Goal: Register for event/course: Register for event/course

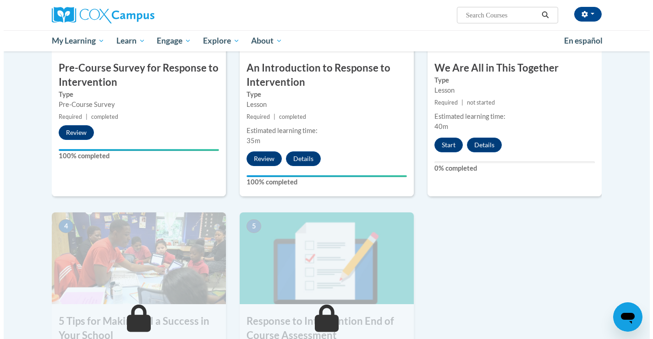
scroll to position [292, 0]
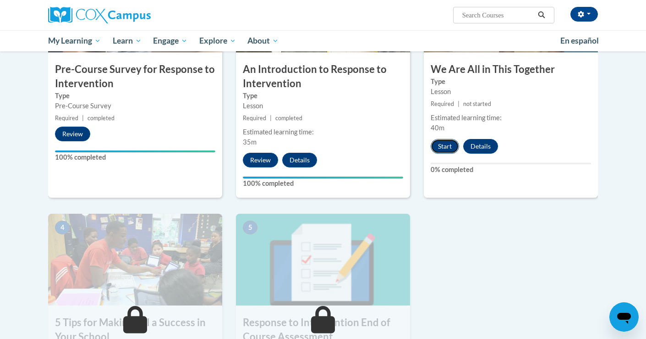
click at [453, 147] on button "Start" at bounding box center [445, 146] width 28 height 15
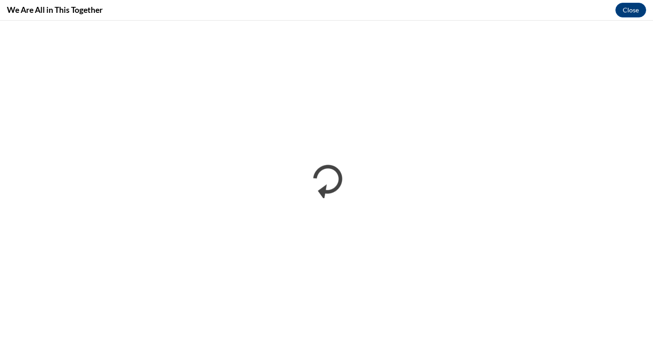
scroll to position [0, 0]
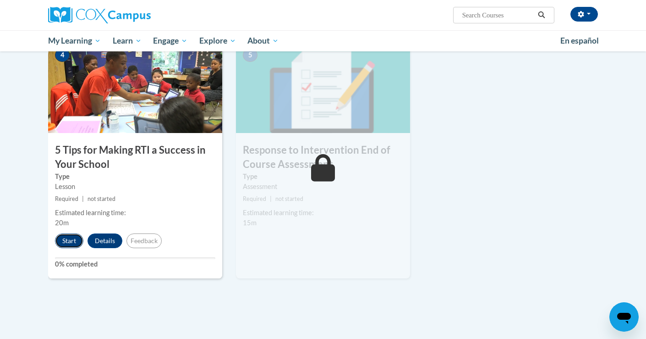
click at [65, 237] on button "Start" at bounding box center [69, 240] width 28 height 15
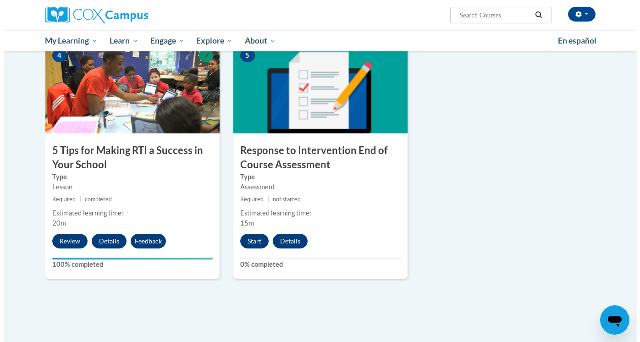
scroll to position [465, 0]
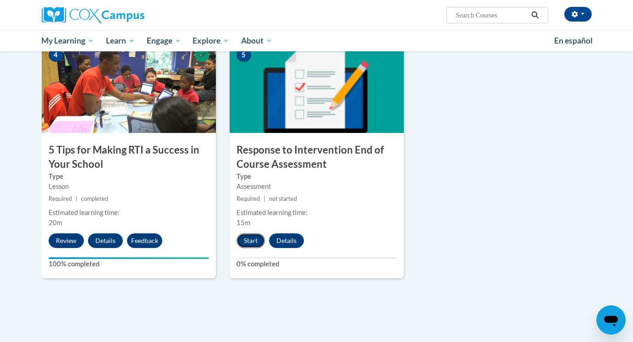
click at [249, 238] on button "Start" at bounding box center [250, 240] width 28 height 15
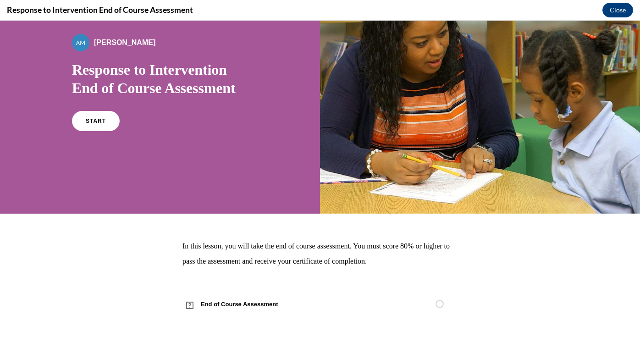
scroll to position [14, 0]
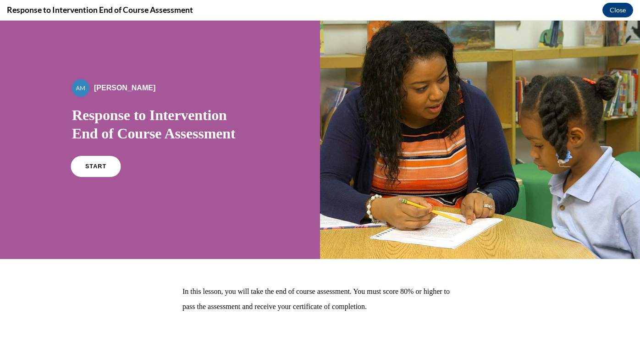
click at [91, 169] on link "START" at bounding box center [96, 166] width 50 height 21
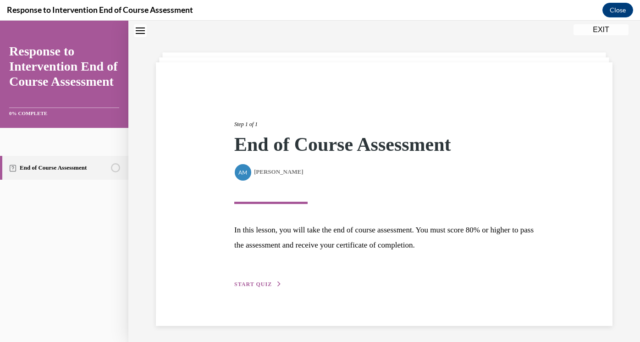
scroll to position [31, 0]
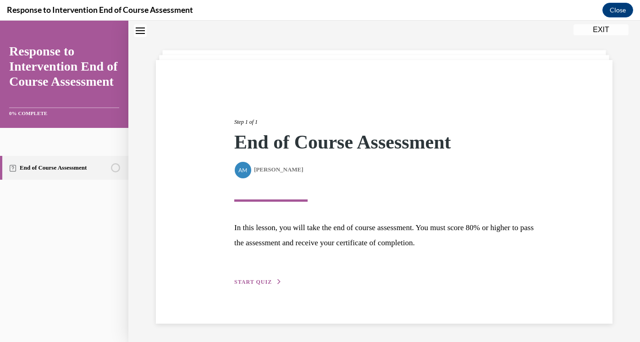
click at [246, 279] on span "START QUIZ" at bounding box center [253, 282] width 38 height 6
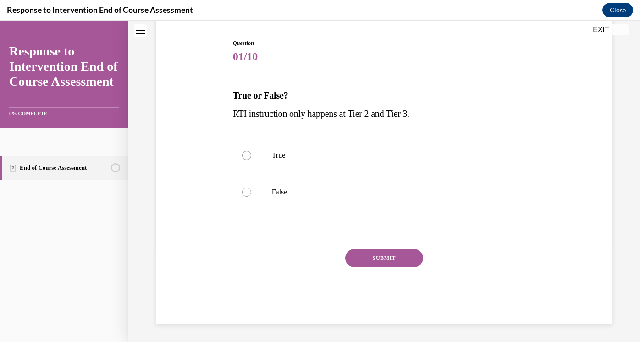
scroll to position [89, 0]
click at [243, 154] on div at bounding box center [246, 154] width 9 height 9
click at [243, 154] on input "True" at bounding box center [246, 154] width 9 height 9
radio input "true"
drag, startPoint x: 391, startPoint y: 260, endPoint x: 361, endPoint y: 203, distance: 64.6
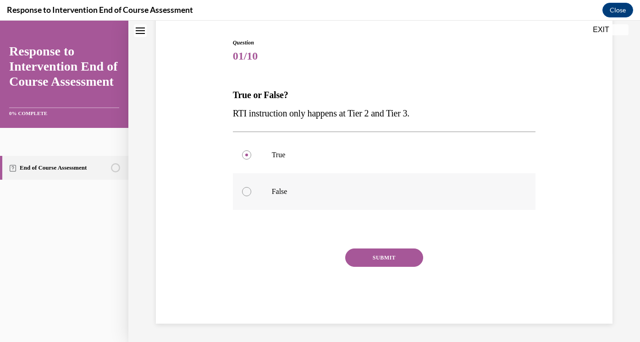
click at [361, 203] on div "Question 01/10 True or False? RTI instruction only happens at Tier 2 and Tier 3…" at bounding box center [384, 180] width 303 height 285
click at [245, 194] on div at bounding box center [246, 191] width 9 height 9
click at [245, 194] on input "False" at bounding box center [246, 191] width 9 height 9
radio input "true"
click at [372, 257] on button "SUBMIT" at bounding box center [384, 257] width 78 height 18
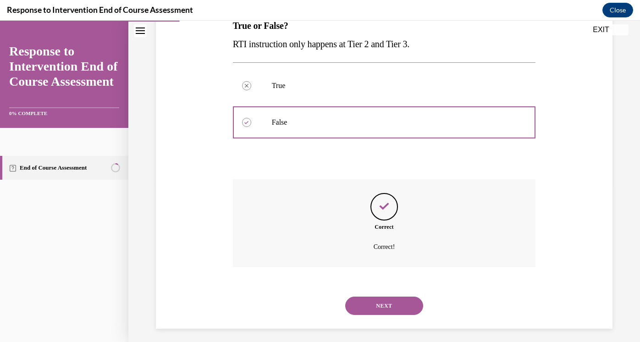
scroll to position [163, 0]
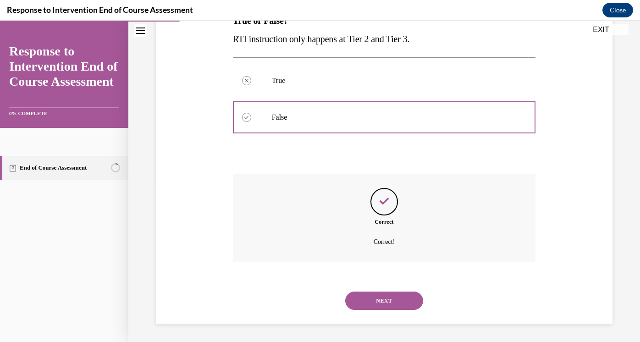
click at [382, 297] on button "NEXT" at bounding box center [384, 300] width 78 height 18
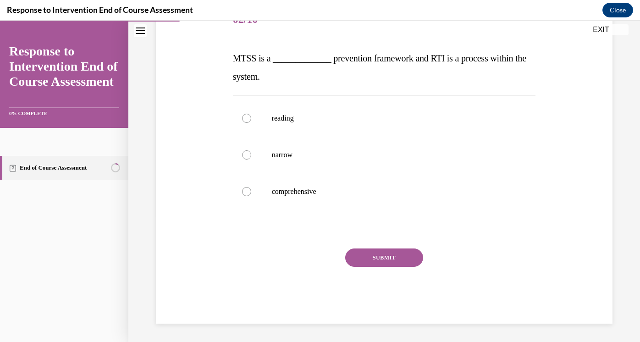
scroll to position [102, 0]
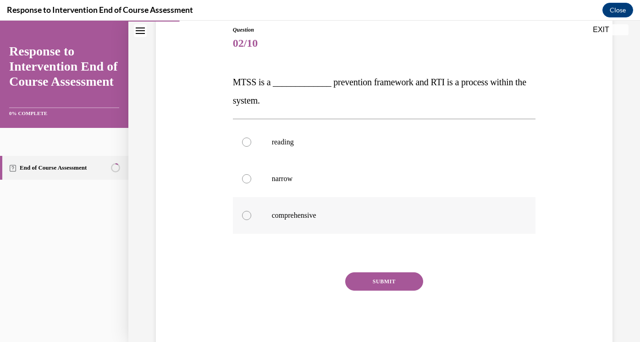
click at [243, 214] on div at bounding box center [246, 215] width 9 height 9
click at [243, 214] on input "comprehensive" at bounding box center [246, 215] width 9 height 9
radio input "true"
click at [381, 273] on button "SUBMIT" at bounding box center [384, 281] width 78 height 18
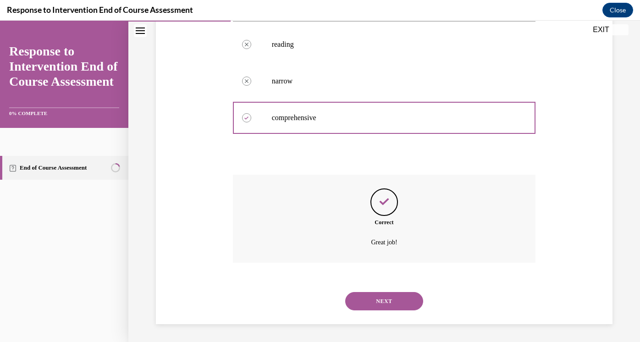
scroll to position [200, 0]
click at [377, 308] on button "NEXT" at bounding box center [384, 300] width 78 height 18
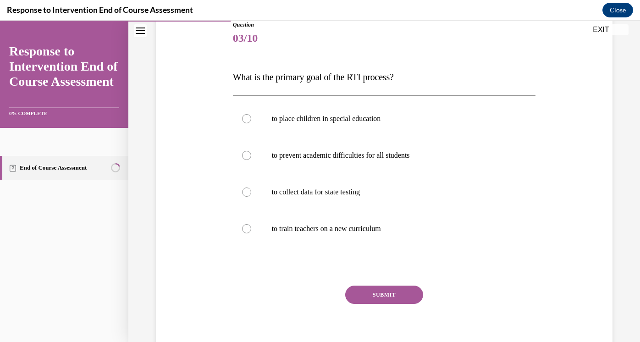
scroll to position [108, 0]
click at [246, 155] on div at bounding box center [246, 154] width 9 height 9
click at [246, 155] on input "to prevent academic difficulties for all students" at bounding box center [246, 154] width 9 height 9
radio input "true"
click at [384, 293] on button "SUBMIT" at bounding box center [384, 294] width 78 height 18
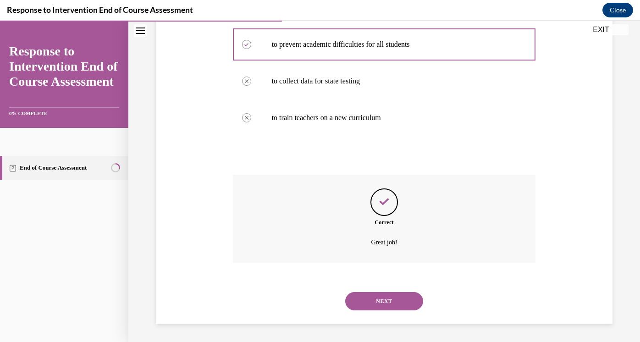
scroll to position [218, 0]
click at [381, 304] on button "NEXT" at bounding box center [384, 300] width 78 height 18
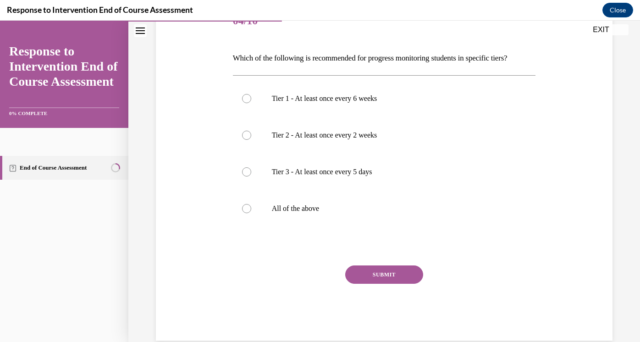
scroll to position [128, 0]
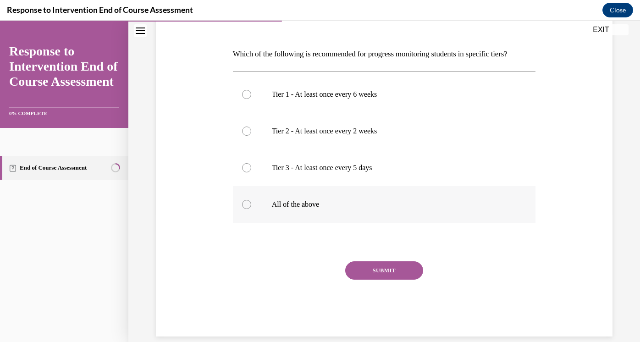
click at [244, 208] on div at bounding box center [246, 204] width 9 height 9
click at [244, 208] on input "All of the above" at bounding box center [246, 204] width 9 height 9
radio input "true"
click at [378, 263] on button "SUBMIT" at bounding box center [384, 270] width 78 height 18
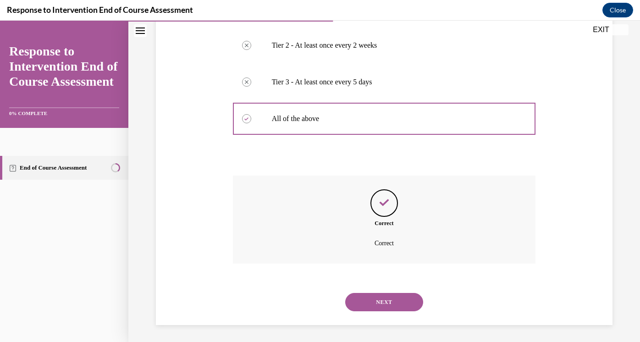
scroll to position [215, 0]
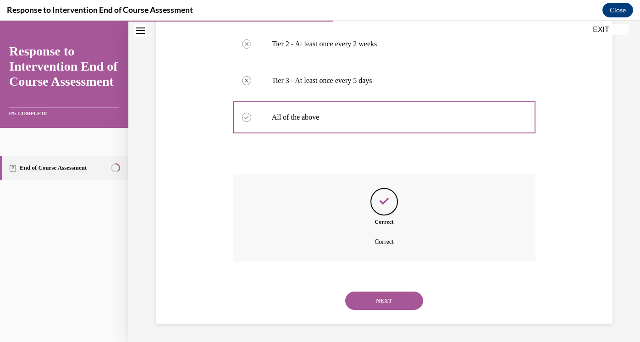
click at [380, 297] on button "NEXT" at bounding box center [384, 300] width 78 height 18
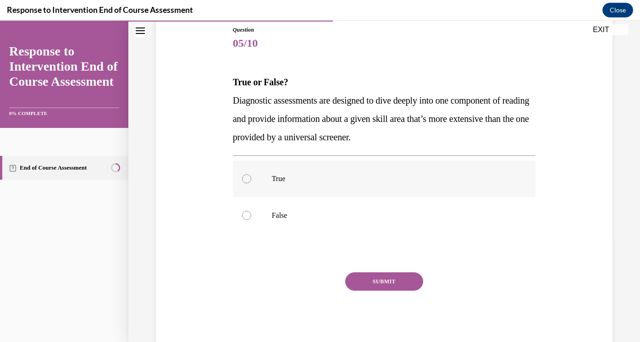
click at [247, 181] on div at bounding box center [246, 178] width 9 height 9
click at [247, 181] on input "True" at bounding box center [246, 178] width 9 height 9
radio input "true"
click at [368, 283] on button "SUBMIT" at bounding box center [384, 281] width 78 height 18
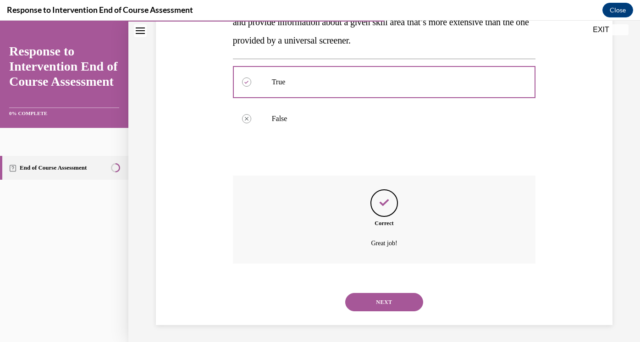
scroll to position [200, 0]
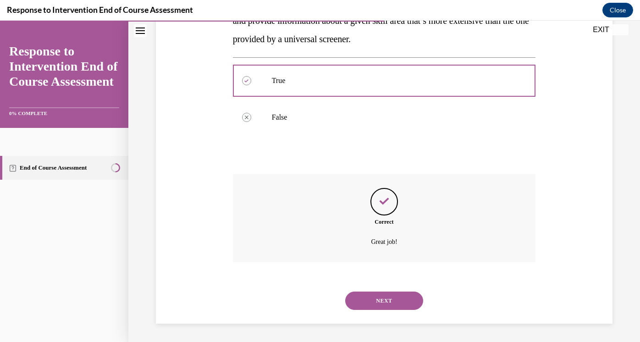
click at [378, 307] on button "NEXT" at bounding box center [384, 300] width 78 height 18
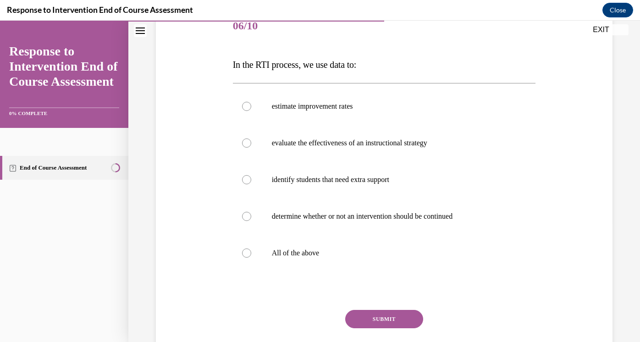
scroll to position [120, 0]
click at [244, 249] on div at bounding box center [246, 251] width 9 height 9
click at [244, 249] on input "All of the above" at bounding box center [246, 251] width 9 height 9
radio input "true"
click at [373, 318] on button "SUBMIT" at bounding box center [384, 318] width 78 height 18
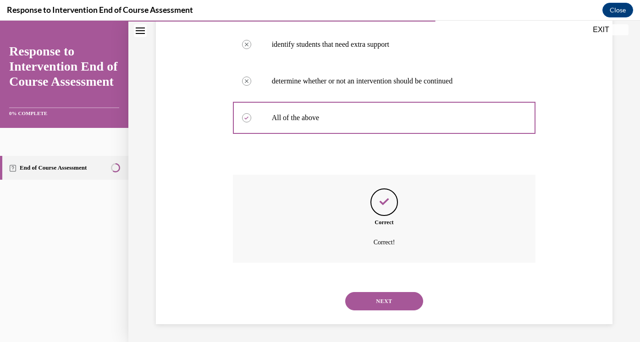
scroll to position [255, 0]
click at [368, 296] on button "NEXT" at bounding box center [384, 300] width 78 height 18
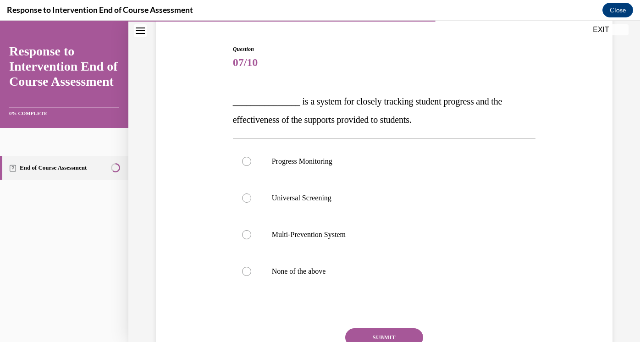
scroll to position [79, 0]
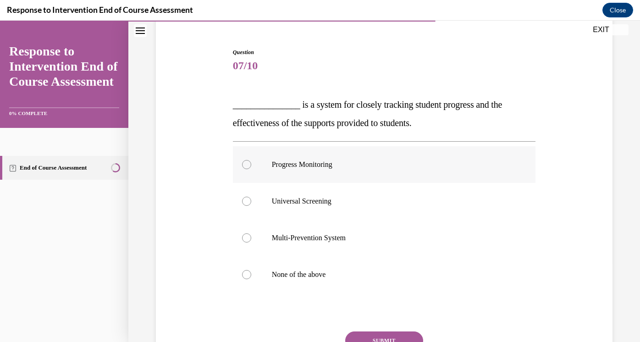
click at [242, 166] on div at bounding box center [246, 164] width 9 height 9
click at [242, 166] on input "Progress Monitoring" at bounding box center [246, 164] width 9 height 9
radio input "true"
click at [373, 335] on button "SUBMIT" at bounding box center [384, 340] width 78 height 18
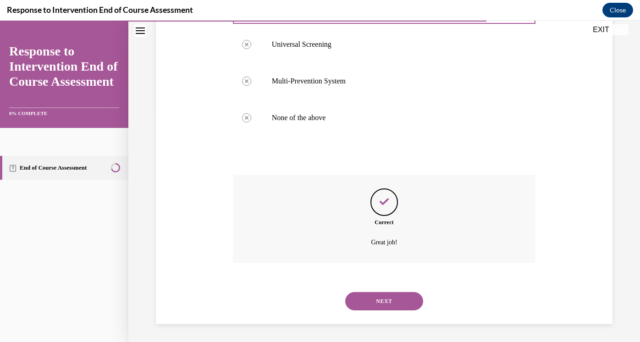
scroll to position [236, 0]
click at [396, 289] on div "NEXT" at bounding box center [384, 300] width 303 height 37
click at [394, 297] on button "NEXT" at bounding box center [384, 300] width 78 height 18
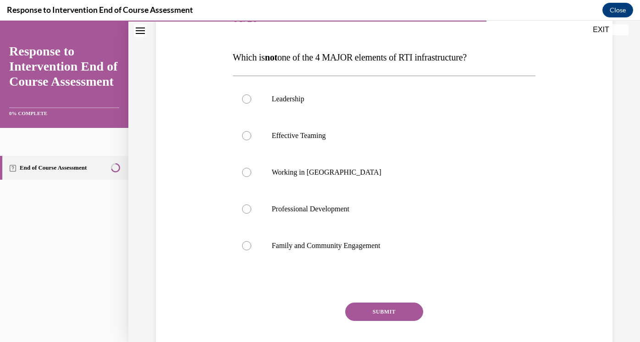
scroll to position [127, 0]
click at [250, 170] on label "Working in Silos" at bounding box center [384, 171] width 303 height 37
click at [250, 170] on input "Working in Silos" at bounding box center [246, 171] width 9 height 9
radio input "true"
click at [378, 313] on button "SUBMIT" at bounding box center [384, 311] width 78 height 18
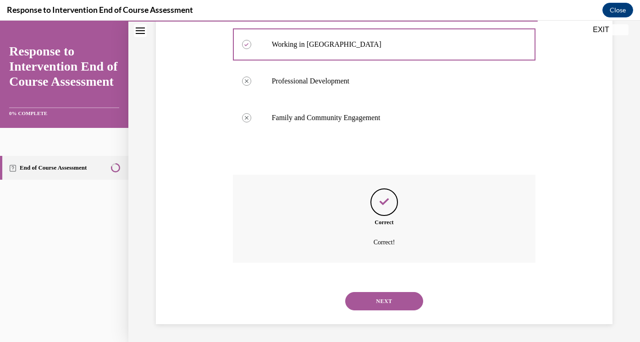
scroll to position [255, 0]
click at [379, 296] on button "NEXT" at bounding box center [384, 300] width 78 height 18
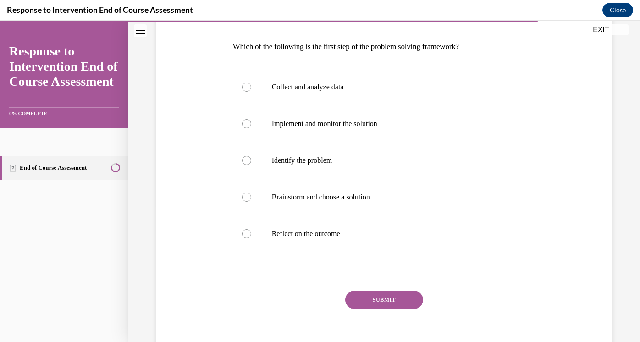
scroll to position [136, 0]
click at [241, 162] on label "Identify the problem" at bounding box center [384, 160] width 303 height 37
click at [242, 162] on input "Identify the problem" at bounding box center [246, 160] width 9 height 9
radio input "true"
click at [366, 301] on button "SUBMIT" at bounding box center [384, 299] width 78 height 18
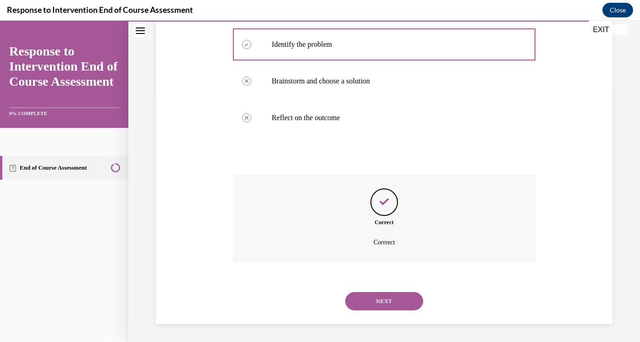
scroll to position [252, 0]
click at [384, 299] on button "NEXT" at bounding box center [384, 300] width 78 height 18
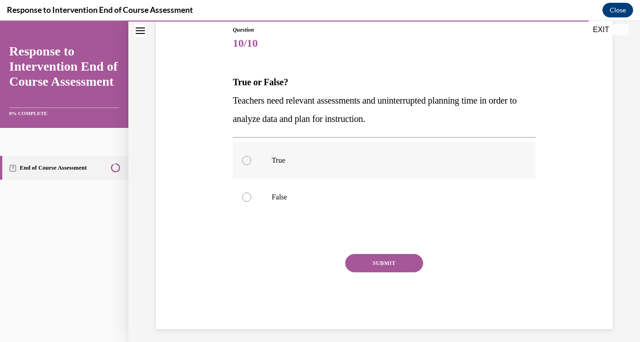
click at [250, 159] on label "True" at bounding box center [384, 160] width 303 height 37
click at [250, 159] on input "True" at bounding box center [246, 160] width 9 height 9
radio input "true"
click at [373, 258] on button "SUBMIT" at bounding box center [384, 263] width 78 height 18
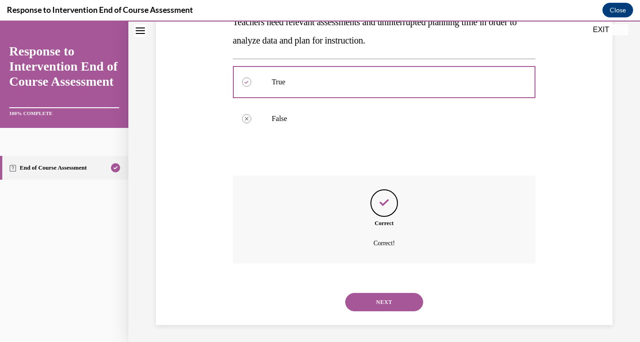
scroll to position [181, 0]
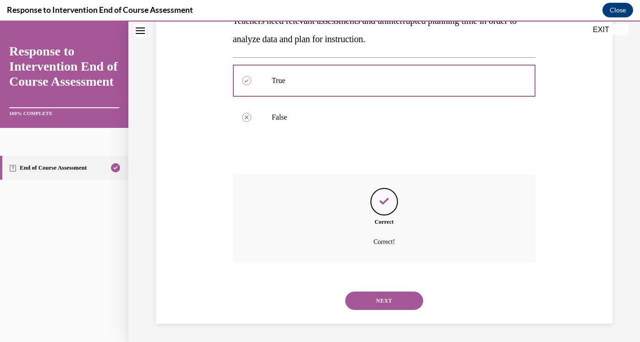
click at [372, 298] on button "NEXT" at bounding box center [384, 300] width 78 height 18
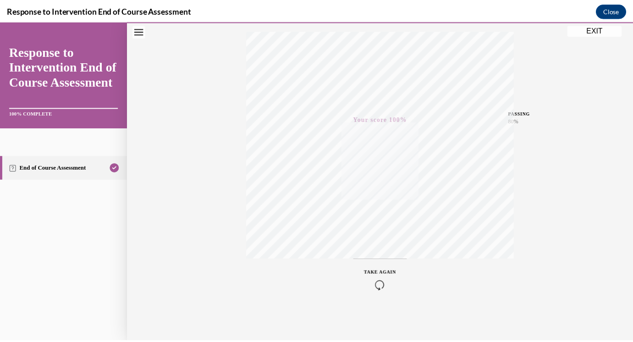
scroll to position [148, 0]
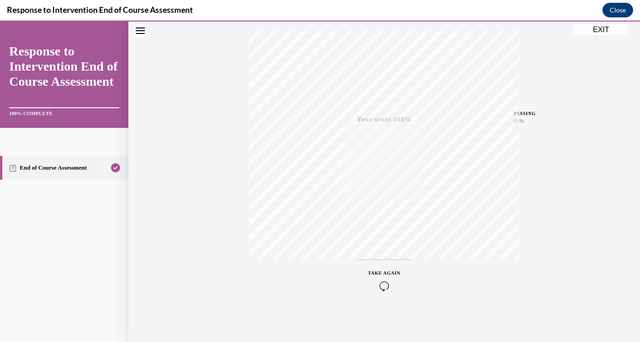
click at [593, 32] on button "EXIT" at bounding box center [600, 29] width 55 height 11
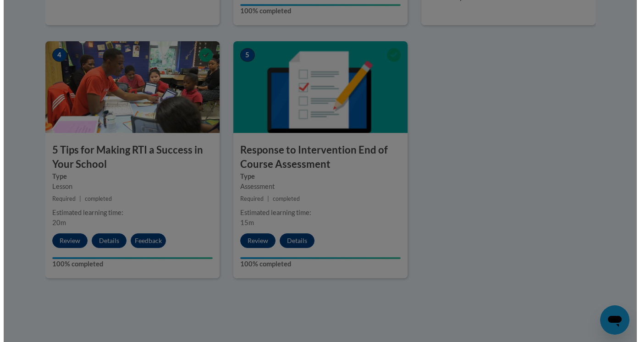
scroll to position [528, 0]
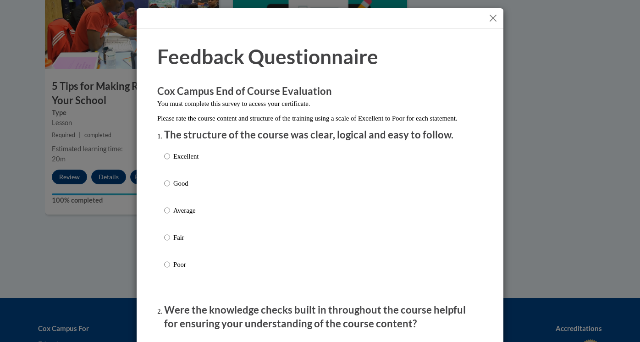
drag, startPoint x: 636, startPoint y: 219, endPoint x: 625, endPoint y: 341, distance: 122.8
click at [164, 188] on input "Good" at bounding box center [167, 183] width 6 height 10
radio input "true"
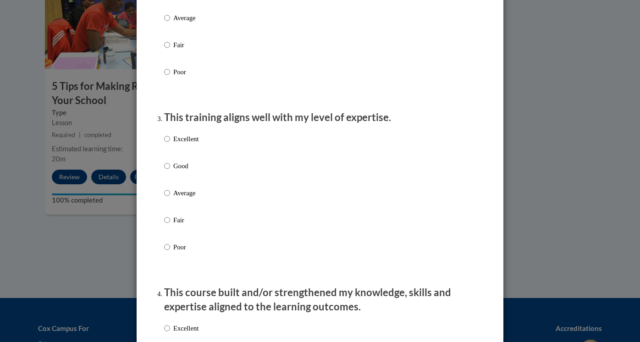
scroll to position [380, 0]
radio input "true"
click at [164, 172] on input "Good" at bounding box center [167, 167] width 6 height 10
radio input "true"
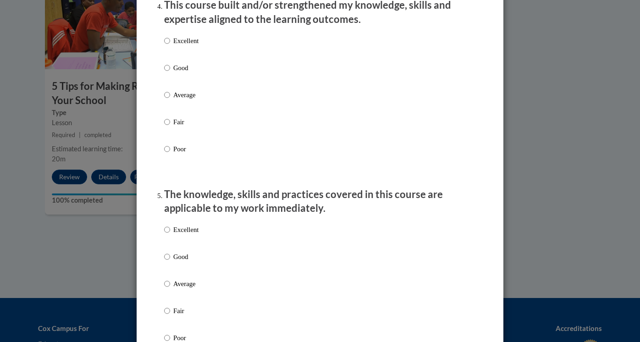
scroll to position [686, 0]
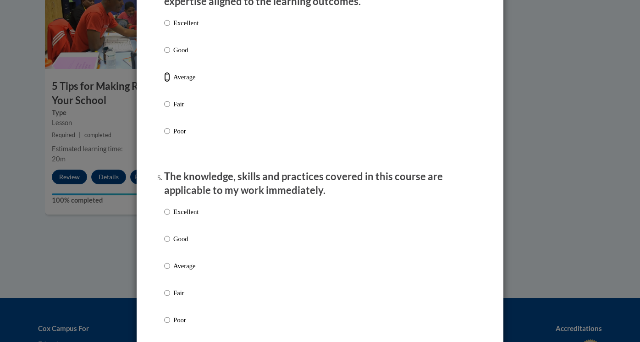
click at [165, 82] on input "Average" at bounding box center [167, 77] width 6 height 10
radio input "true"
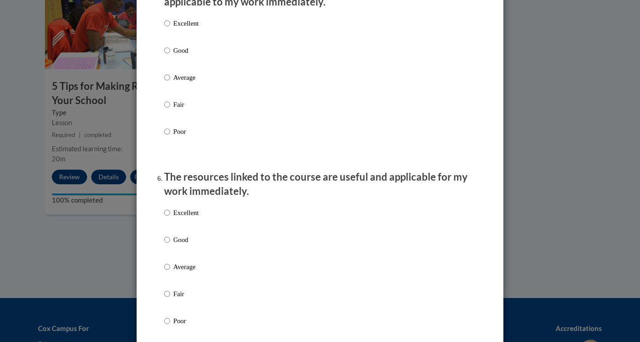
scroll to position [890, 0]
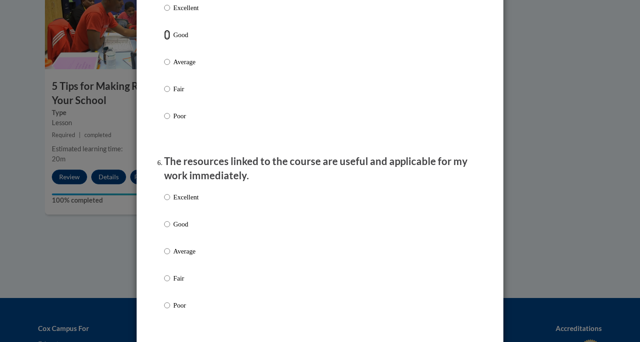
click at [164, 40] on input "Good" at bounding box center [167, 35] width 6 height 10
radio input "true"
click at [164, 229] on input "Good" at bounding box center [167, 224] width 6 height 10
radio input "true"
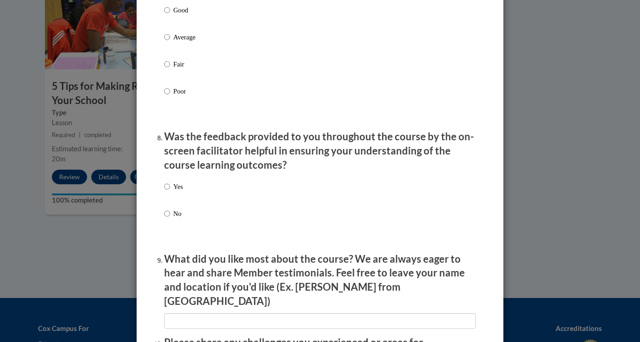
scroll to position [1321, 0]
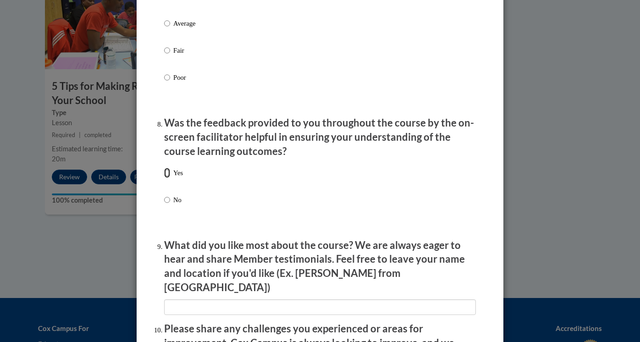
click at [164, 178] on input "Yes" at bounding box center [167, 173] width 6 height 10
radio input "true"
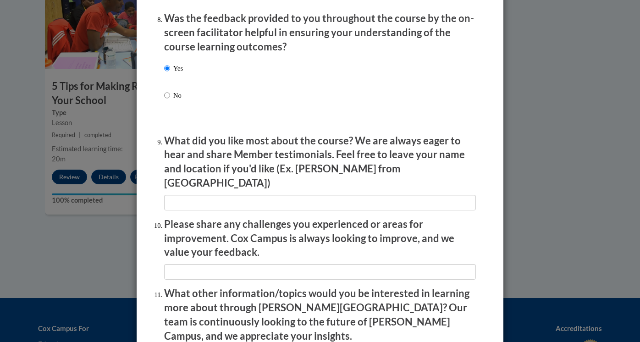
scroll to position [1432, 0]
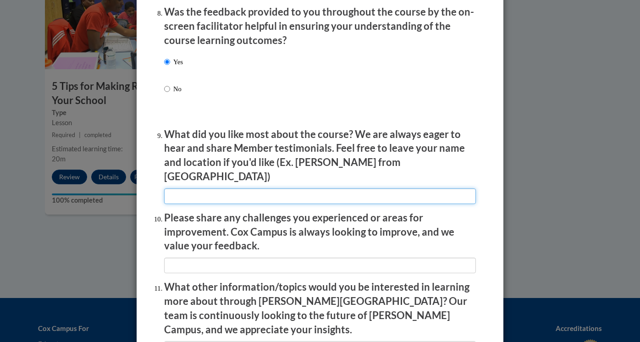
click at [264, 189] on input "textbox" at bounding box center [320, 196] width 312 height 16
type input "identification of the roles, steps to solve a problem"
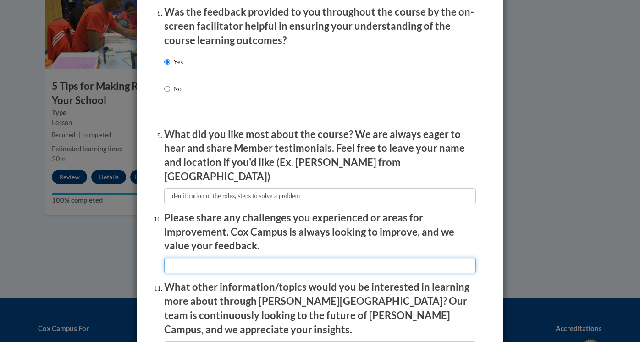
click at [226, 257] on input "textbox" at bounding box center [320, 265] width 312 height 16
type input "none"
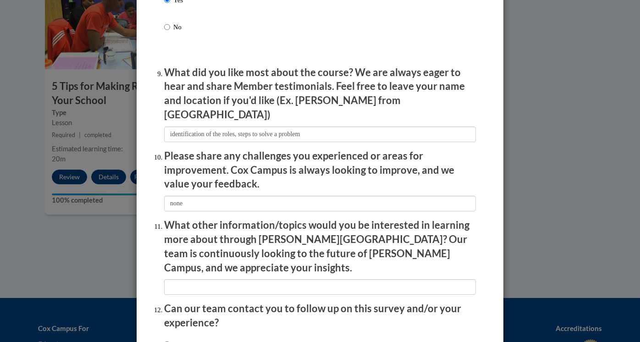
scroll to position [1564, 0]
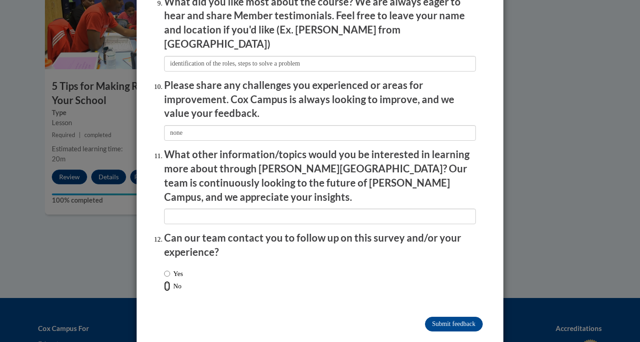
click at [164, 281] on input "No" at bounding box center [167, 286] width 6 height 10
radio input "true"
click at [455, 317] on input "Submit feedback" at bounding box center [454, 324] width 58 height 15
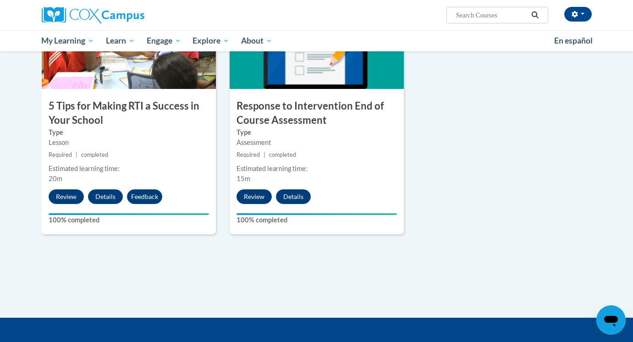
scroll to position [0, 0]
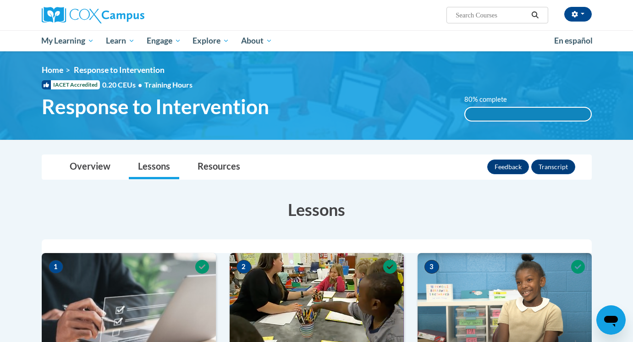
click at [476, 10] on input "Search..." at bounding box center [491, 15] width 73 height 11
type input "assessment"
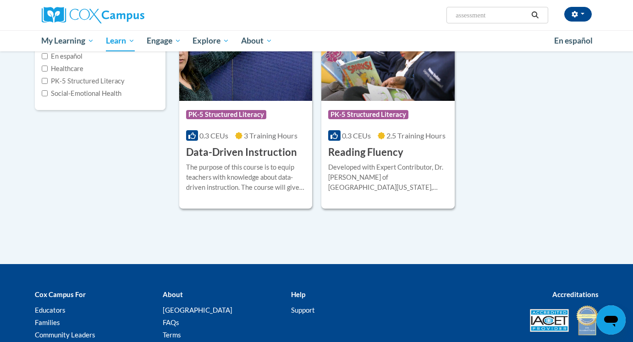
scroll to position [159, 0]
drag, startPoint x: 494, startPoint y: 15, endPoint x: 438, endPoint y: 20, distance: 57.0
click at [438, 20] on div "Melane Beahm (America/Chicago UTC-05:00) My Profile Inbox My Transcripts Log Ou…" at bounding box center [411, 11] width 376 height 23
type input "assessment"
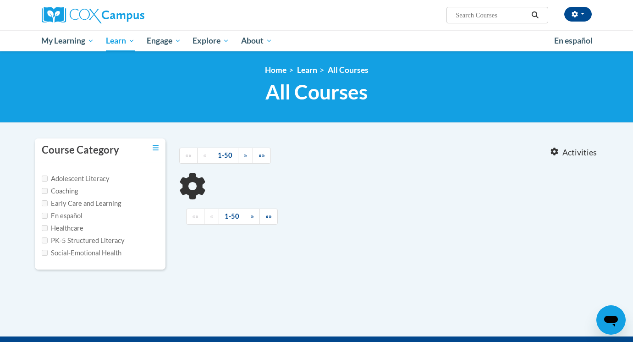
type input "assessment"
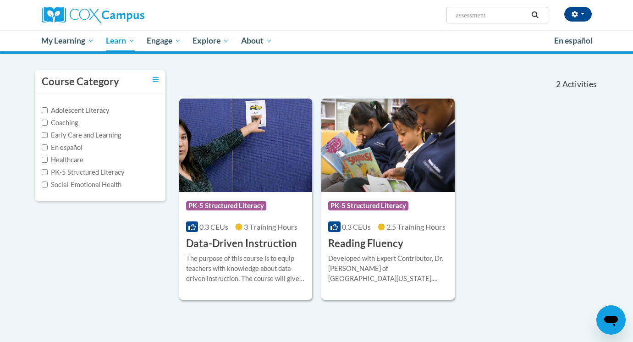
scroll to position [68, 0]
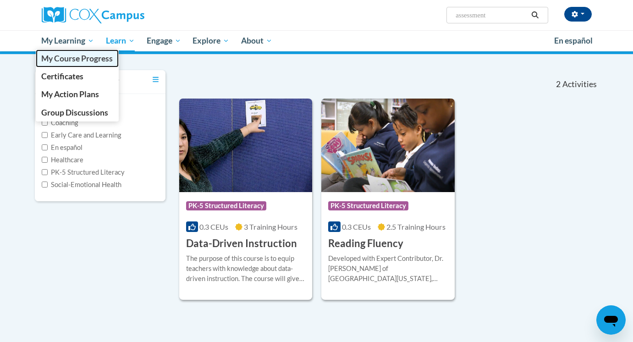
click at [67, 58] on span "My Course Progress" at bounding box center [76, 59] width 71 height 10
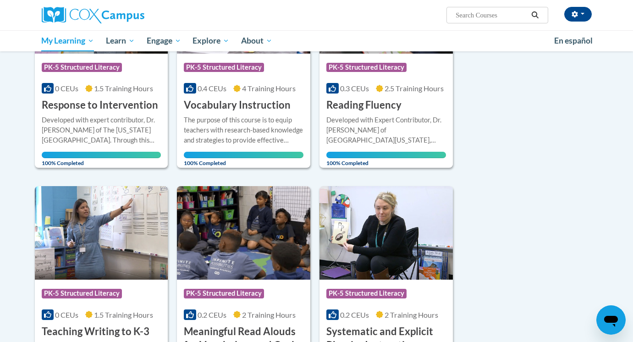
scroll to position [204, 0]
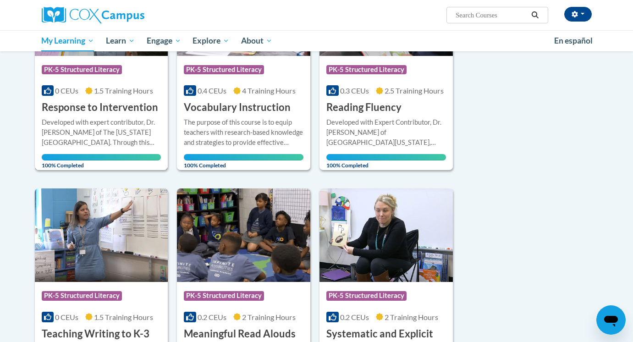
click at [125, 113] on h3 "Response to Intervention" at bounding box center [100, 107] width 116 height 14
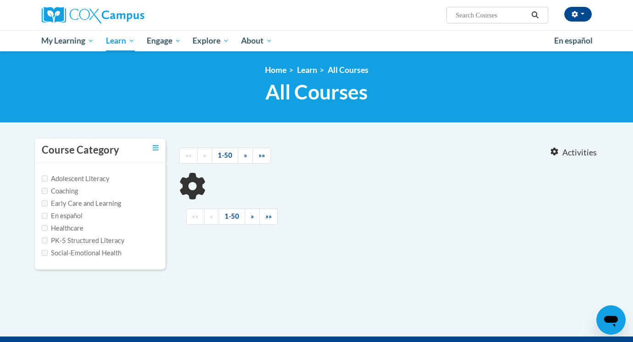
type input "data driven"
click at [496, 13] on input "data driven" at bounding box center [491, 15] width 73 height 11
drag, startPoint x: 497, startPoint y: 17, endPoint x: 455, endPoint y: 16, distance: 41.7
click at [455, 16] on input "data driven" at bounding box center [491, 15] width 73 height 11
type input "assessemtn"
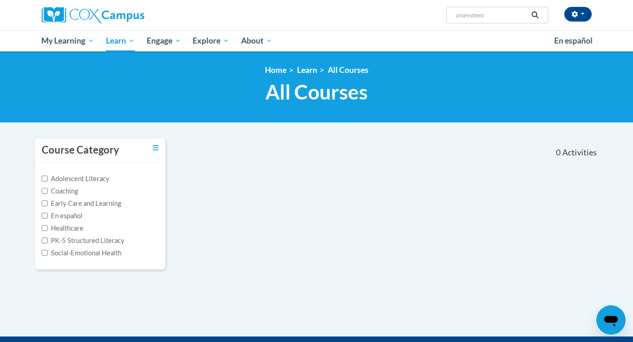
type input "assessment"
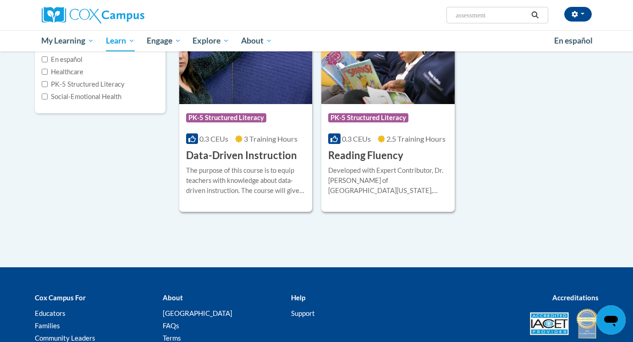
scroll to position [160, 0]
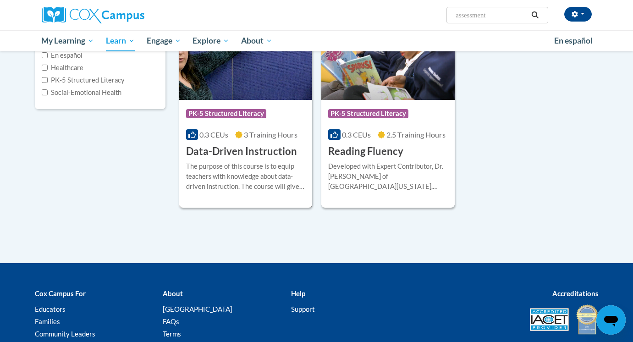
click at [271, 164] on div "The purpose of this course is to equip teachers with knowledge about data-drive…" at bounding box center [246, 176] width 120 height 30
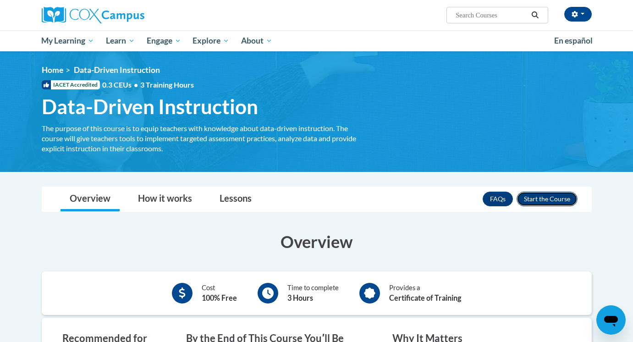
click at [560, 200] on button "Enroll" at bounding box center [546, 199] width 61 height 15
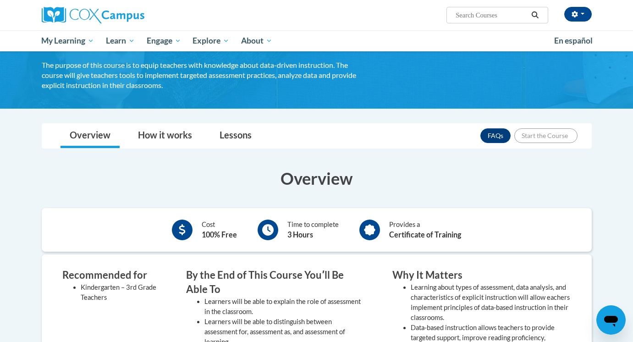
scroll to position [62, 0]
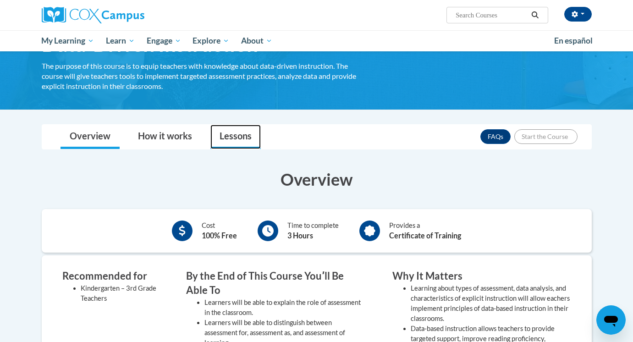
click at [234, 137] on link "Lessons" at bounding box center [235, 137] width 50 height 24
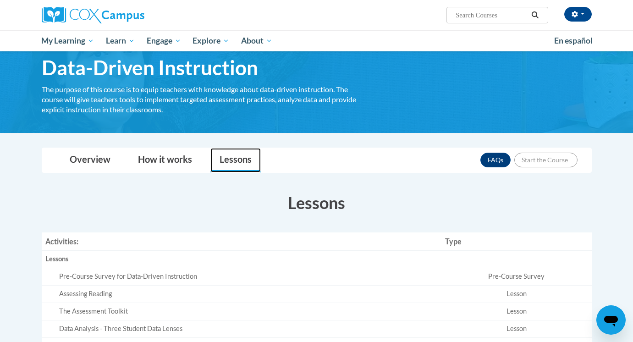
scroll to position [0, 0]
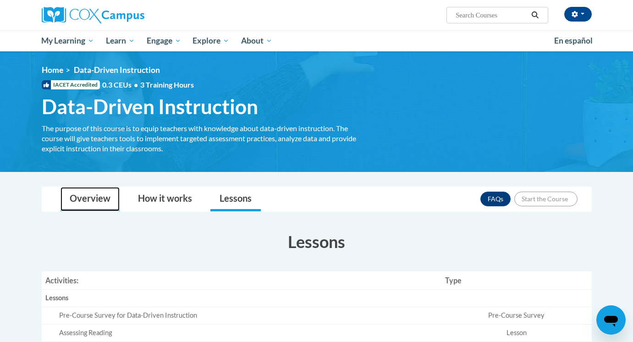
click at [103, 202] on link "Overview" at bounding box center [89, 199] width 59 height 24
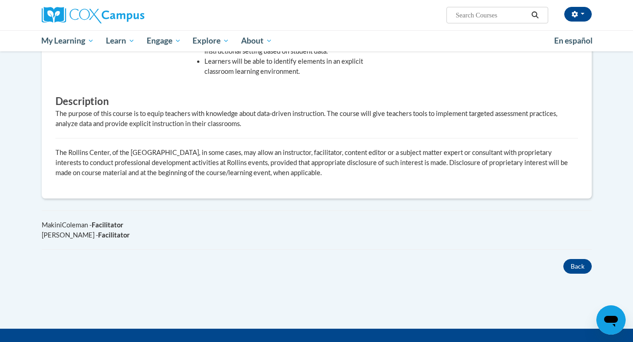
scroll to position [441, 0]
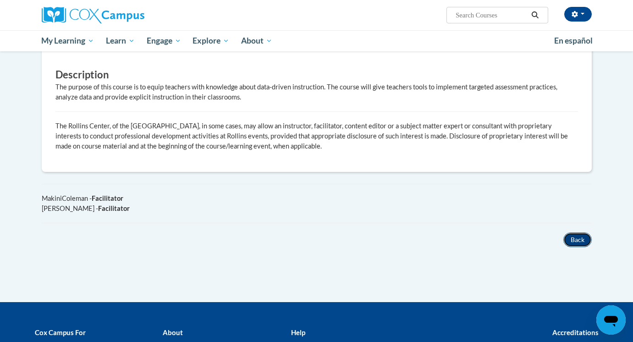
click at [575, 238] on button "Back" at bounding box center [577, 239] width 28 height 15
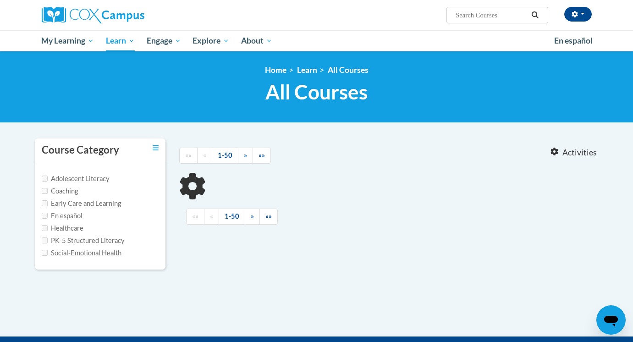
type input "assessment"
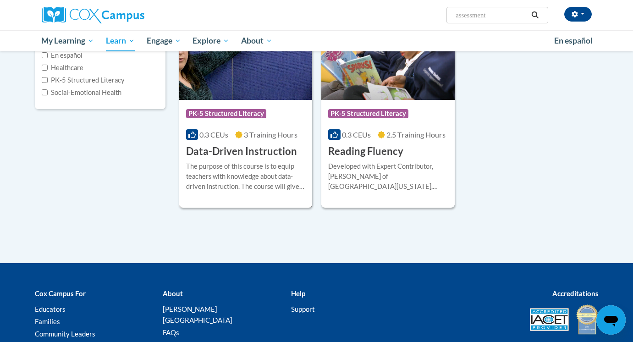
click at [268, 137] on span "3 Training Hours" at bounding box center [271, 134] width 54 height 9
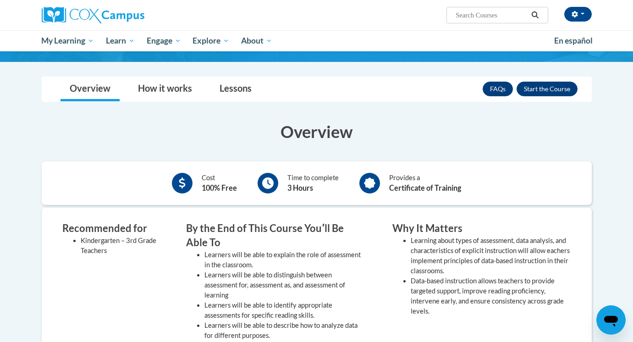
scroll to position [105, 0]
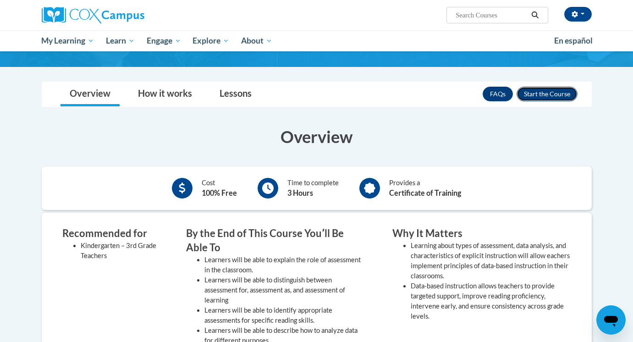
click at [551, 91] on button "Enroll" at bounding box center [546, 94] width 61 height 15
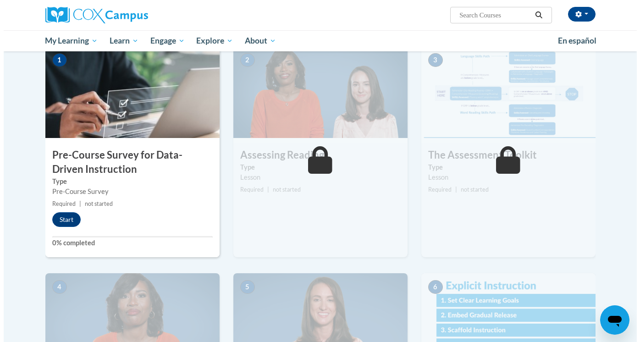
scroll to position [247, 0]
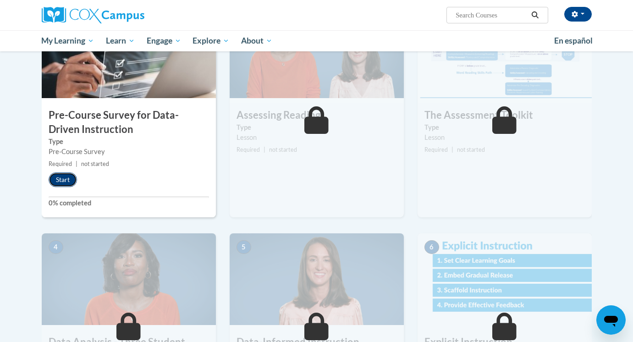
click at [66, 183] on button "Start" at bounding box center [63, 179] width 28 height 15
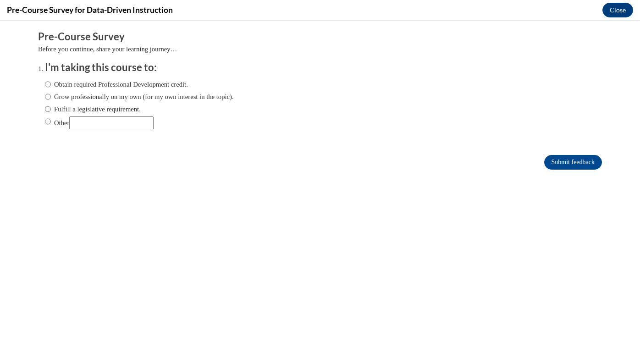
scroll to position [0, 0]
click at [48, 107] on label "Fulfill a legislative requirement." at bounding box center [93, 109] width 96 height 10
click at [48, 107] on input "Fulfill a legislative requirement." at bounding box center [48, 109] width 6 height 10
radio input "true"
click at [547, 163] on input "Submit feedback" at bounding box center [573, 162] width 58 height 15
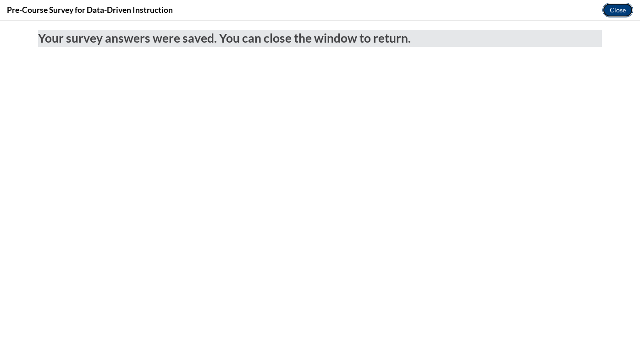
click at [607, 10] on button "Close" at bounding box center [617, 10] width 31 height 15
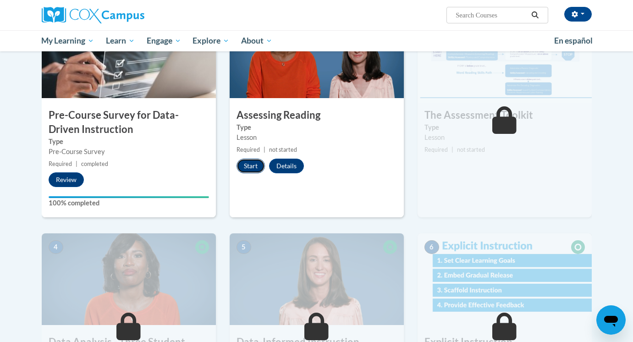
click at [255, 167] on button "Start" at bounding box center [250, 166] width 28 height 15
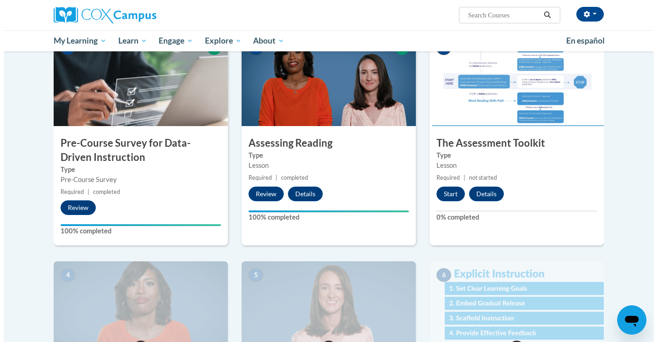
scroll to position [231, 0]
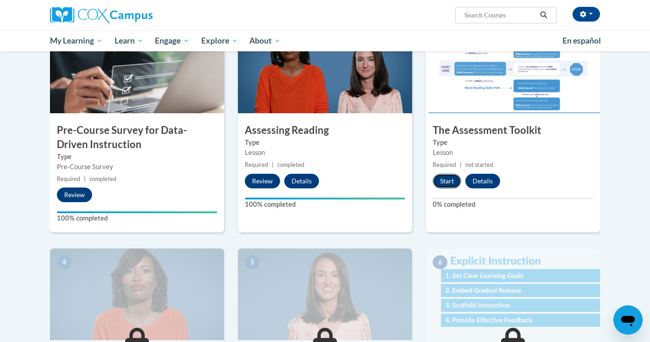
click at [448, 180] on button "Start" at bounding box center [447, 181] width 28 height 15
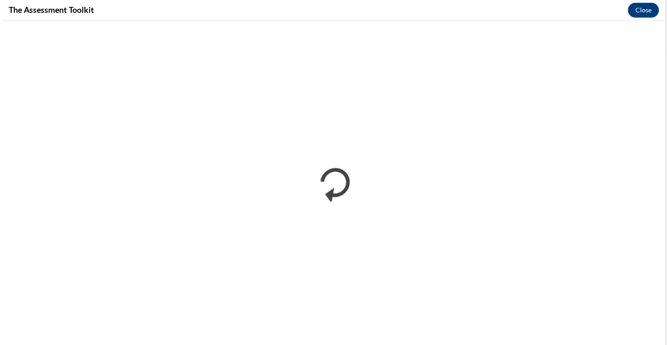
scroll to position [0, 0]
